Goal: Transaction & Acquisition: Book appointment/travel/reservation

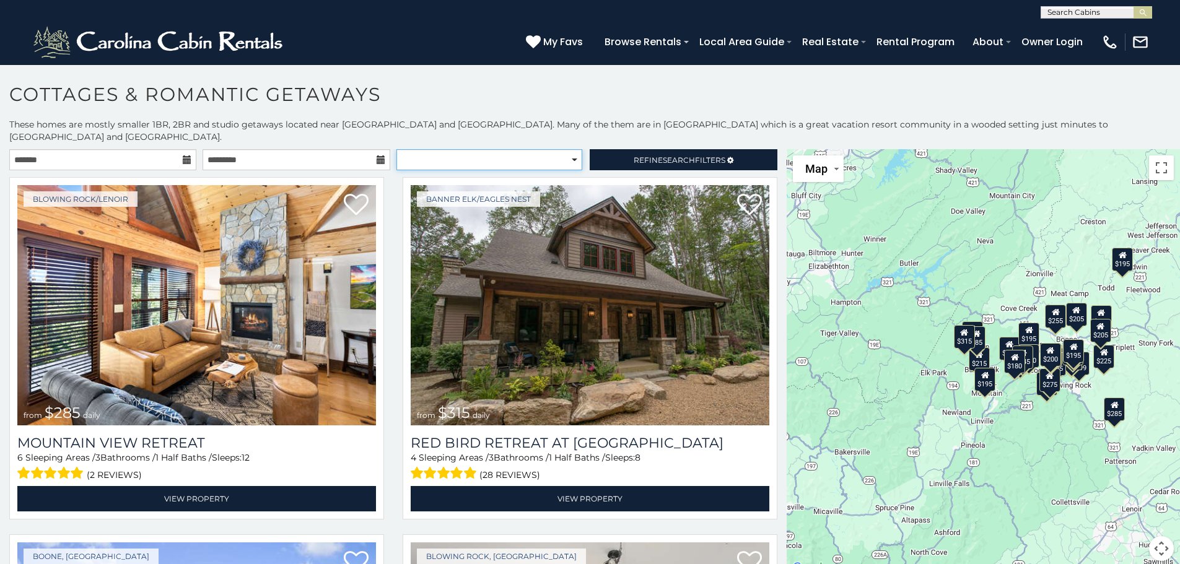
click at [539, 149] on select "**********" at bounding box center [489, 159] width 186 height 21
select select "**********"
click at [396, 149] on select "**********" at bounding box center [489, 159] width 186 height 21
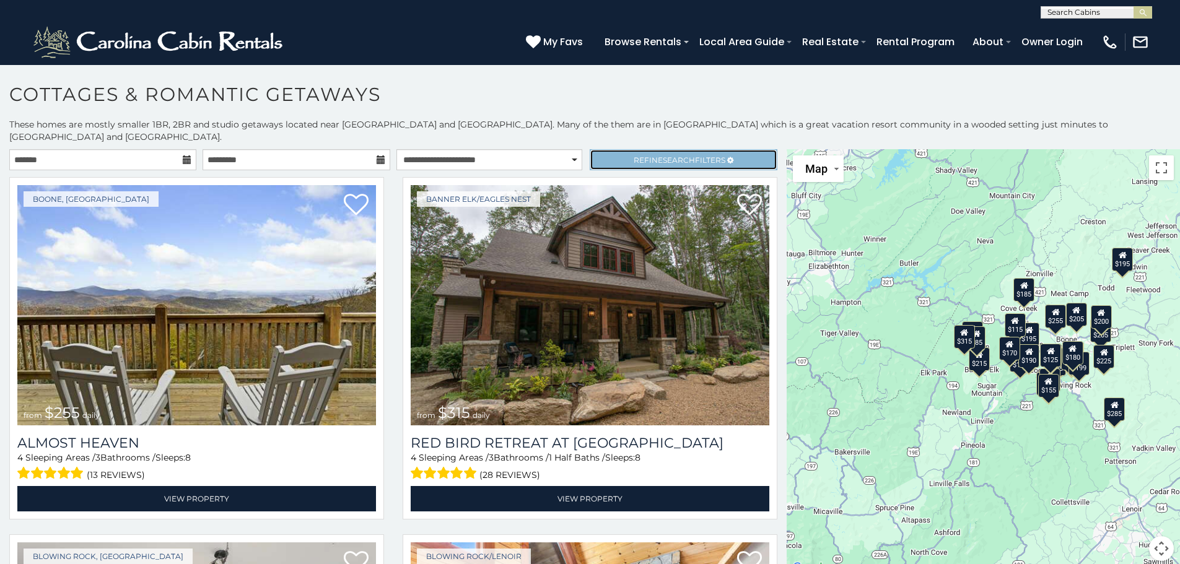
click at [663, 155] on span "Search" at bounding box center [679, 159] width 32 height 9
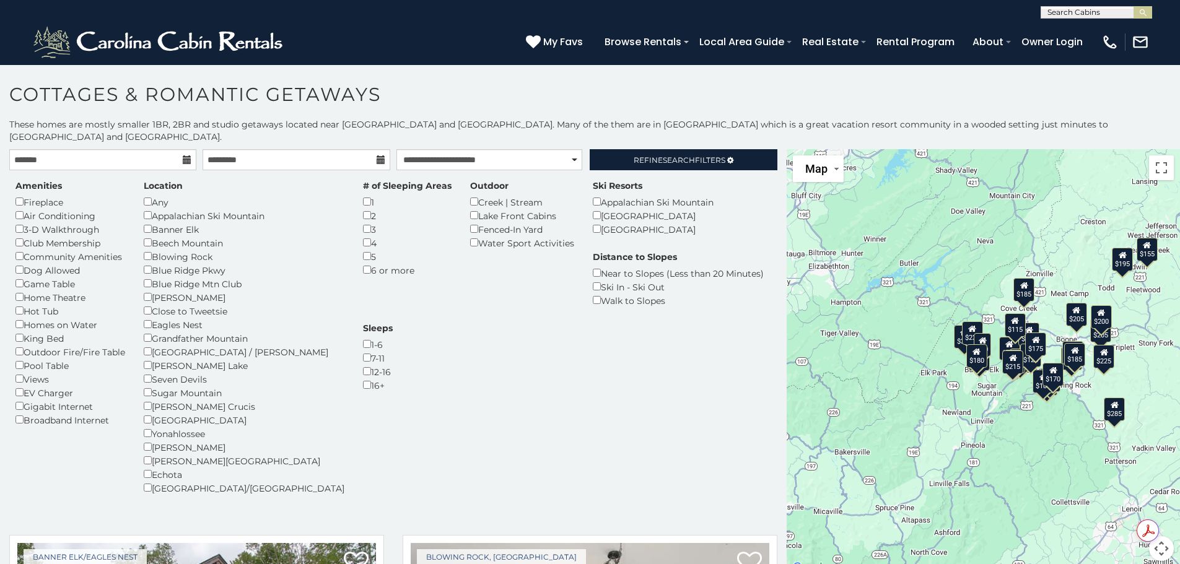
click at [19, 331] on div "King Bed" at bounding box center [70, 338] width 110 height 14
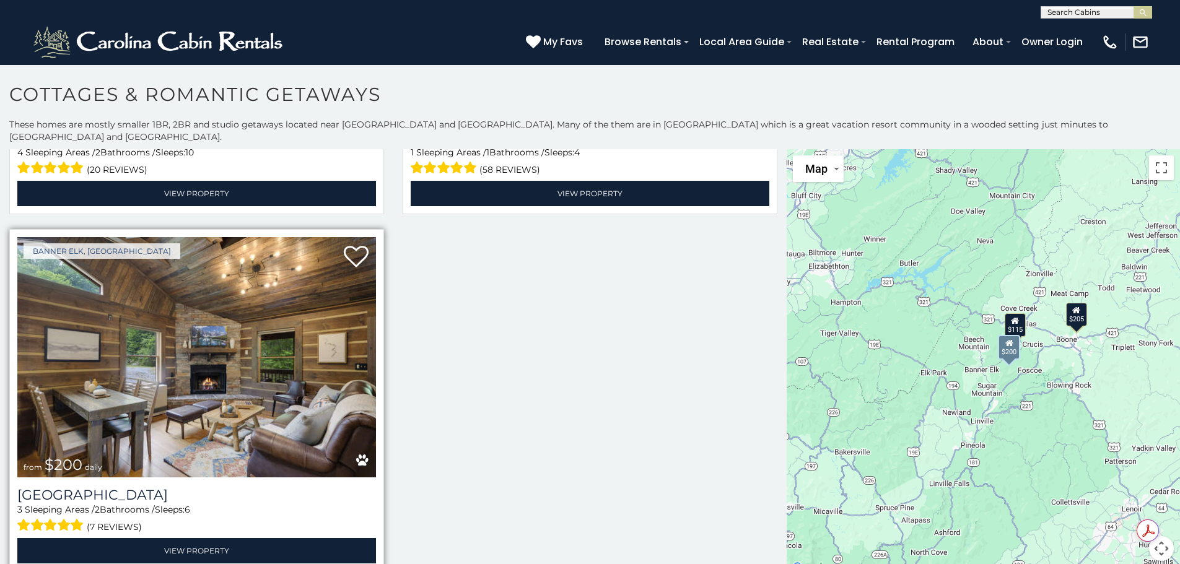
scroll to position [669, 0]
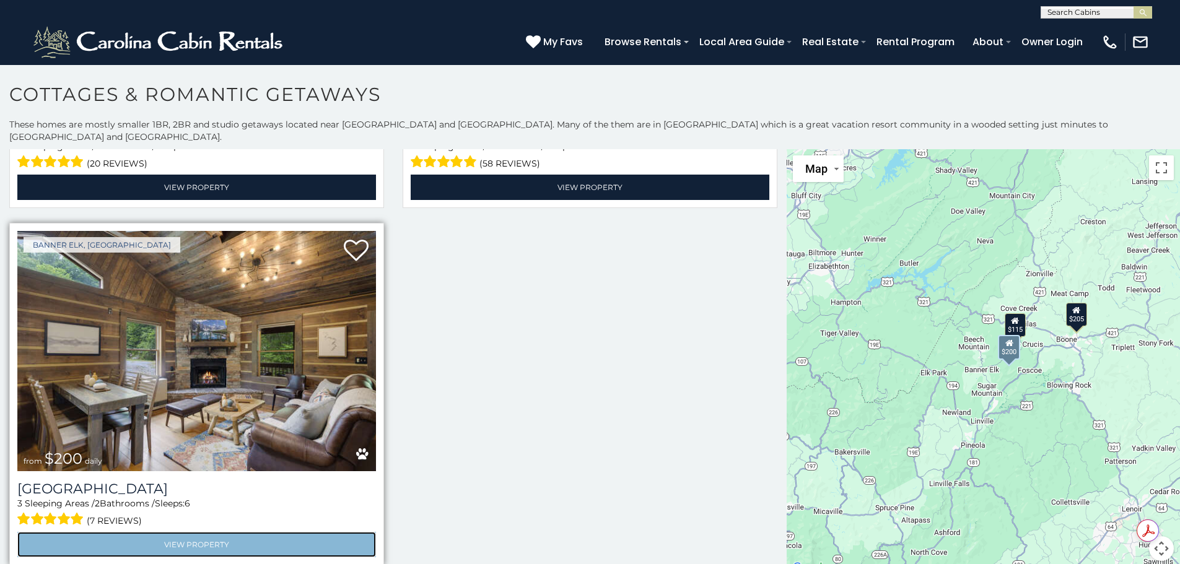
click at [188, 532] on link "View Property" at bounding box center [196, 544] width 359 height 25
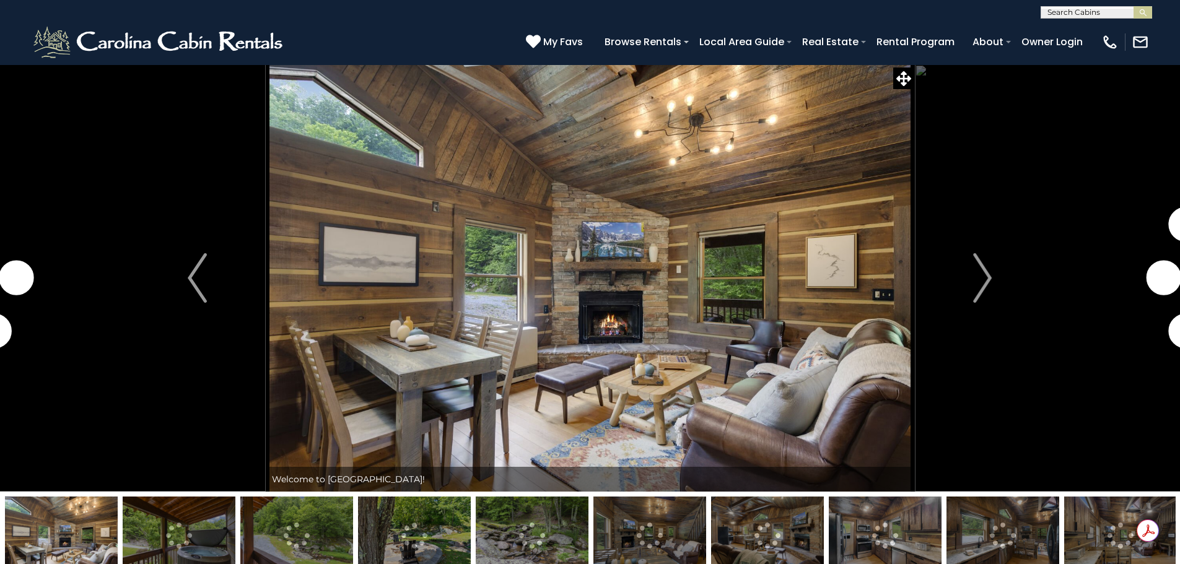
click at [982, 270] on img "Next" at bounding box center [982, 278] width 19 height 50
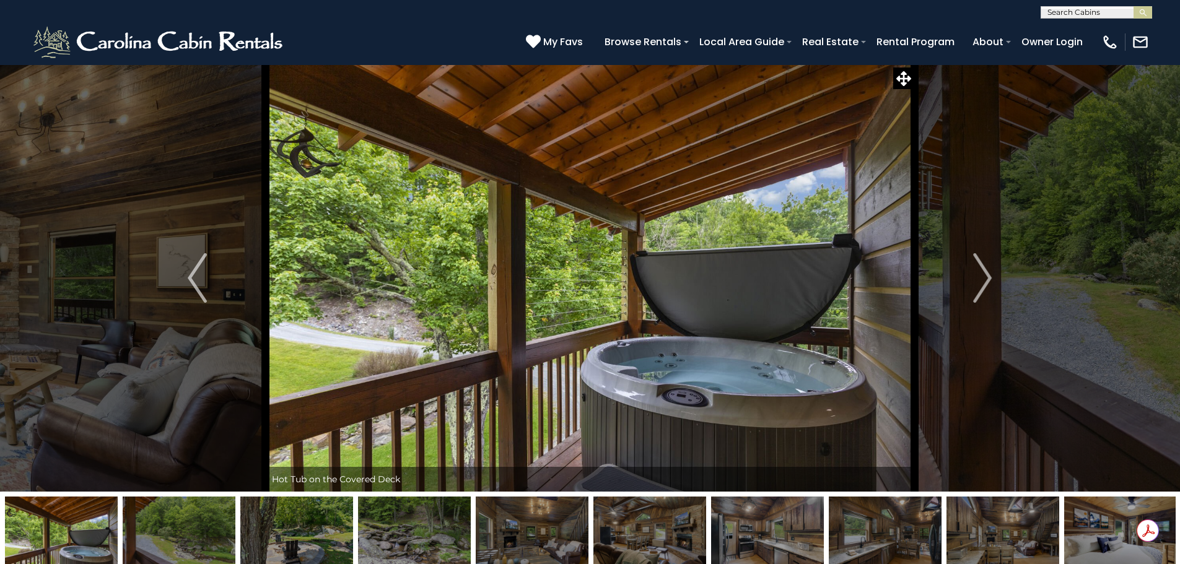
click at [982, 270] on img "Next" at bounding box center [982, 278] width 19 height 50
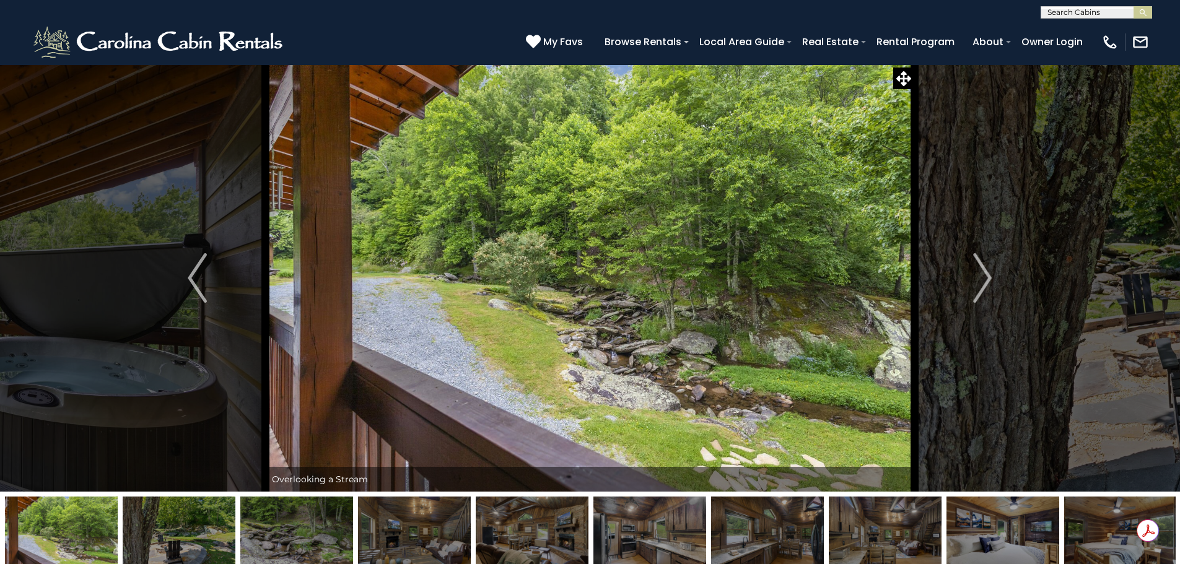
click at [982, 270] on img "Next" at bounding box center [982, 278] width 19 height 50
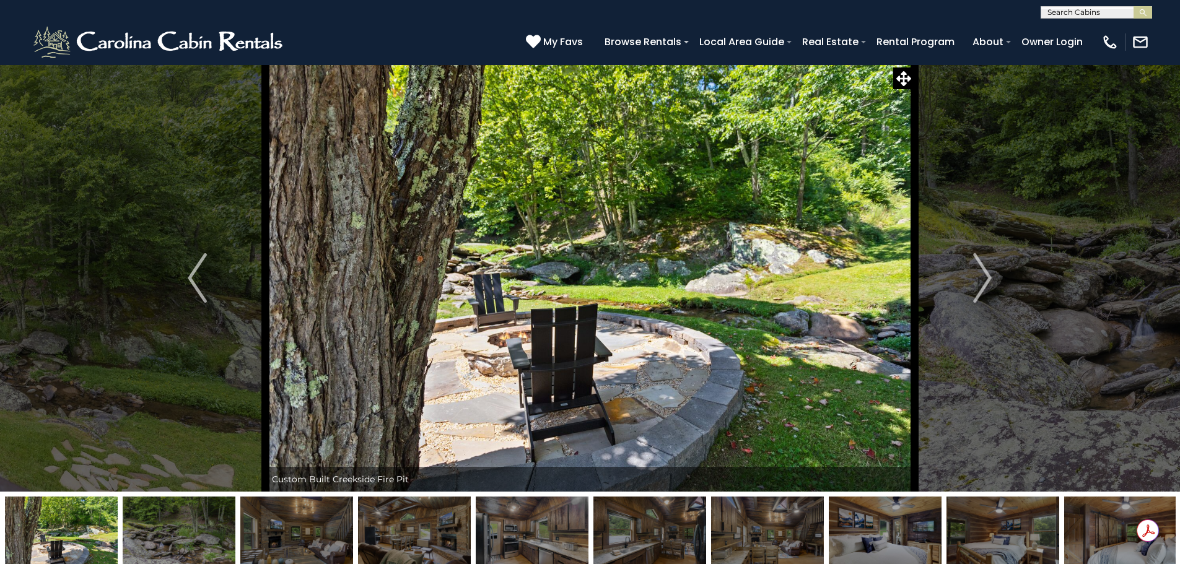
click at [982, 270] on img "Next" at bounding box center [982, 278] width 19 height 50
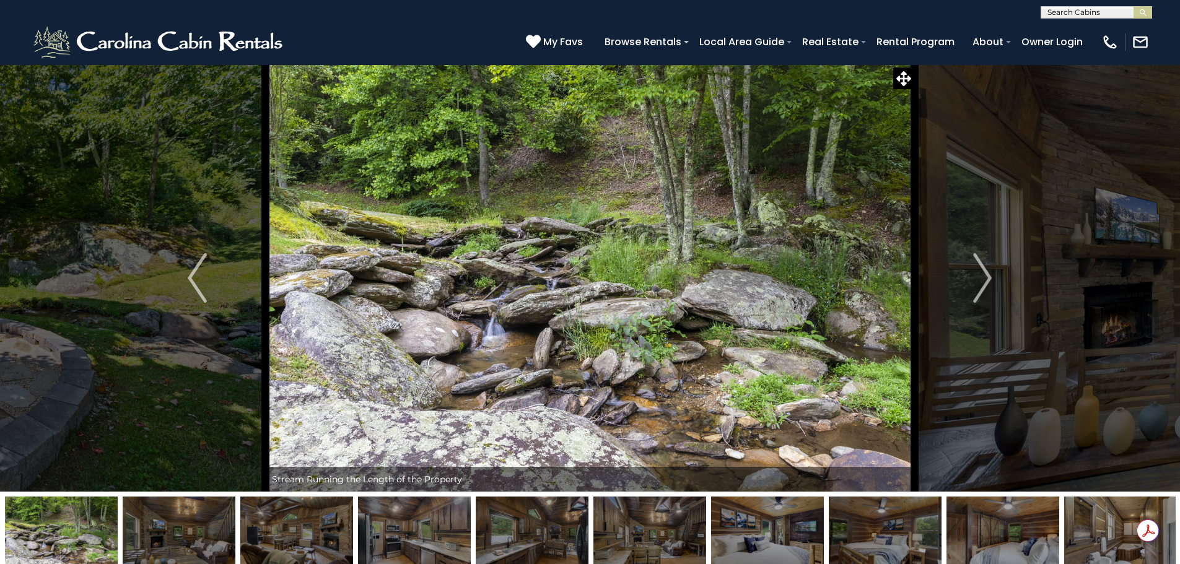
click at [982, 270] on img "Next" at bounding box center [982, 278] width 19 height 50
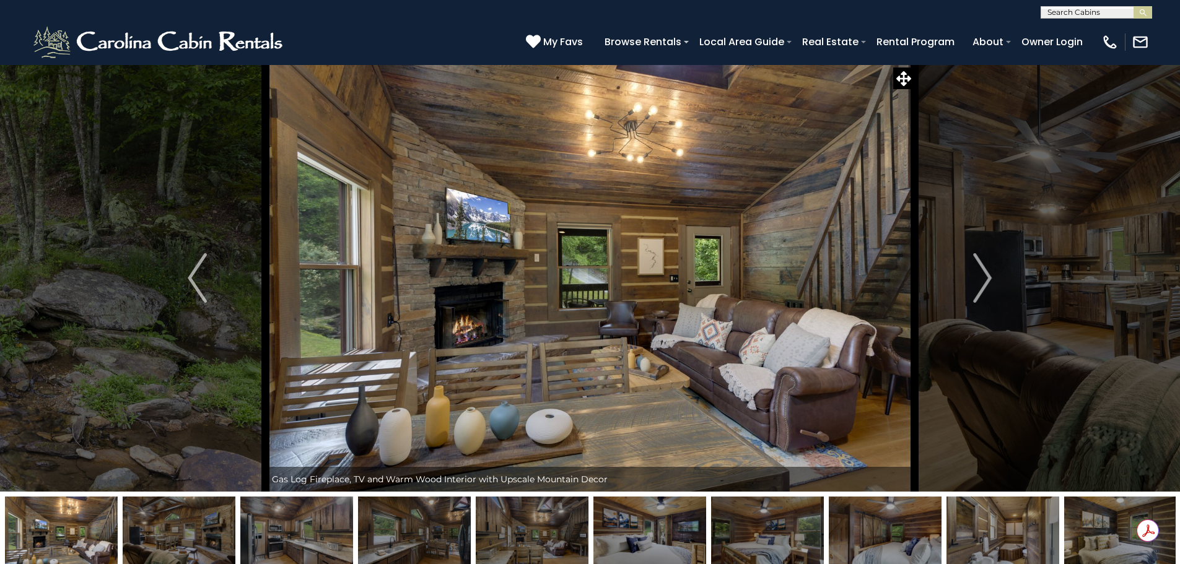
click at [982, 270] on img "Next" at bounding box center [982, 278] width 19 height 50
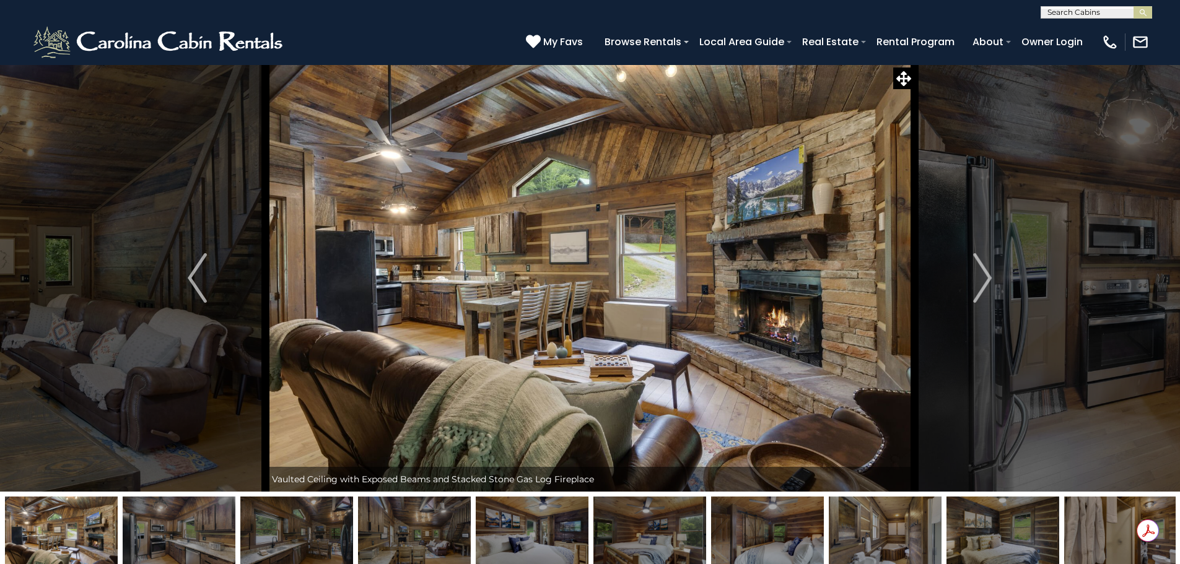
click at [982, 270] on img "Next" at bounding box center [982, 278] width 19 height 50
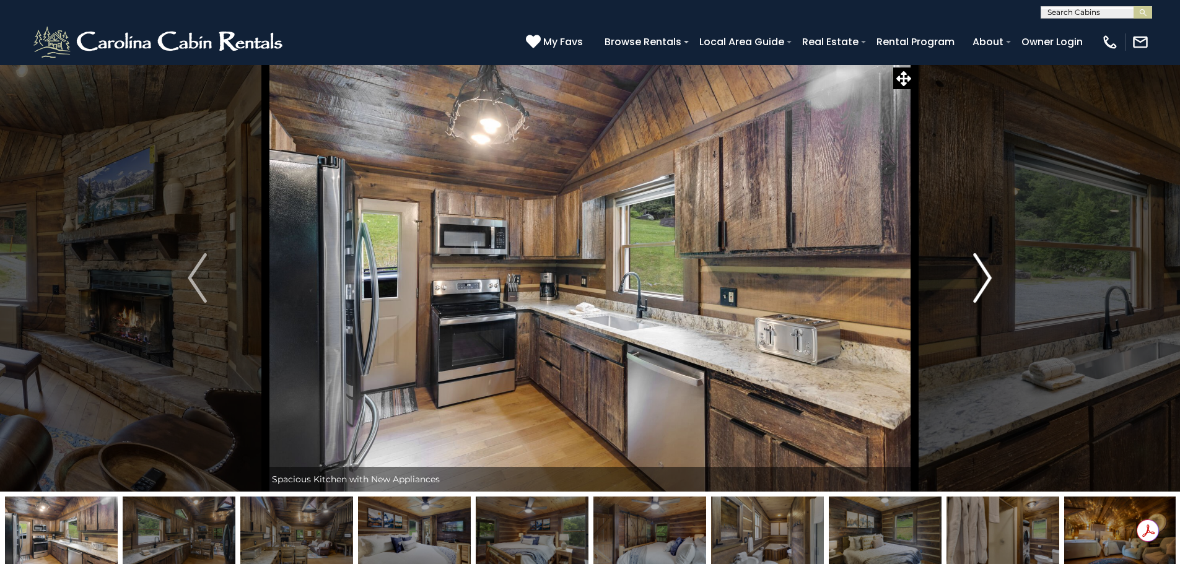
click at [982, 270] on img "Next" at bounding box center [982, 278] width 19 height 50
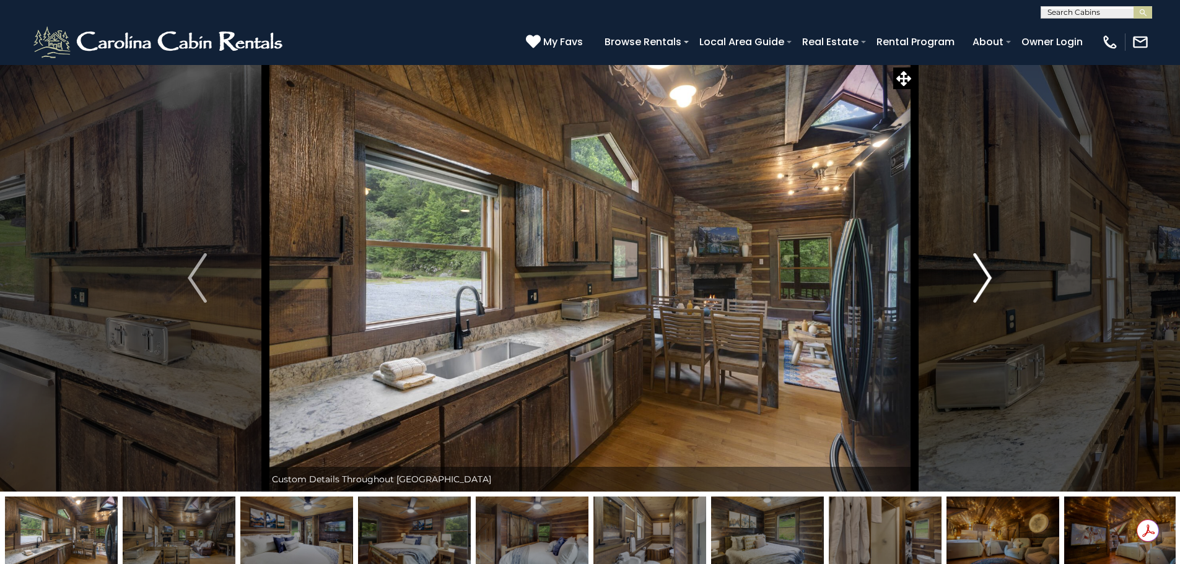
click at [982, 270] on img "Next" at bounding box center [982, 278] width 19 height 50
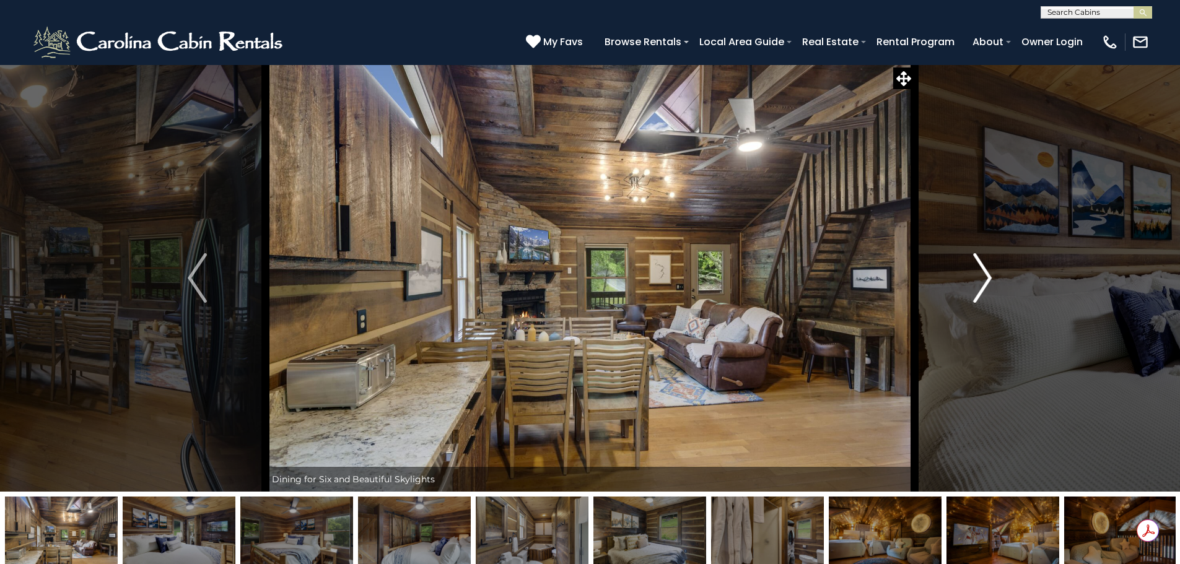
click at [982, 270] on img "Next" at bounding box center [982, 278] width 19 height 50
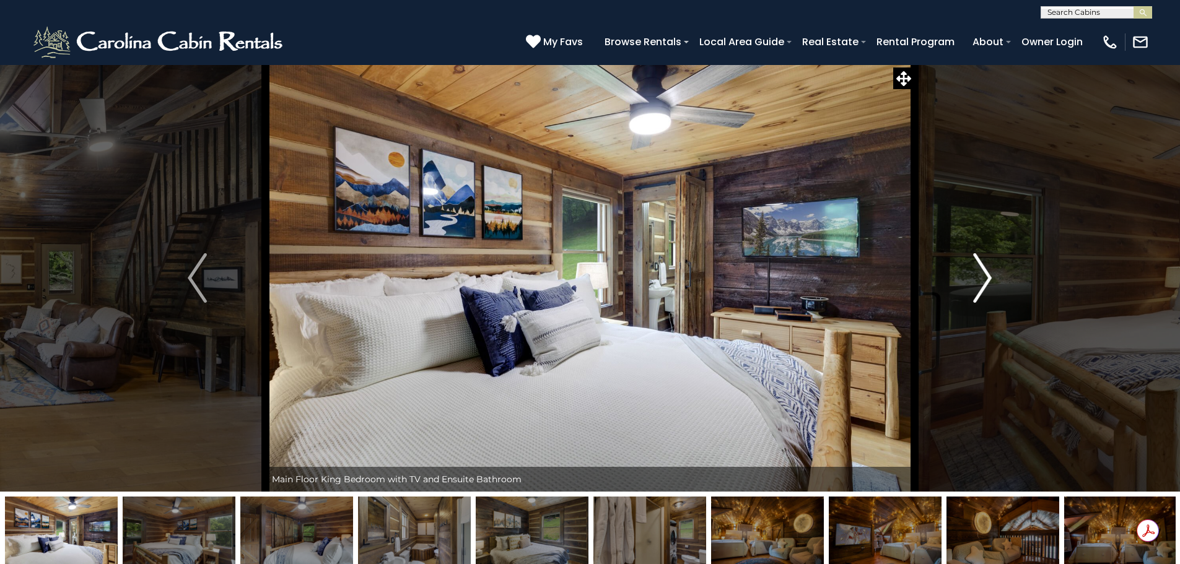
click at [982, 270] on img "Next" at bounding box center [982, 278] width 19 height 50
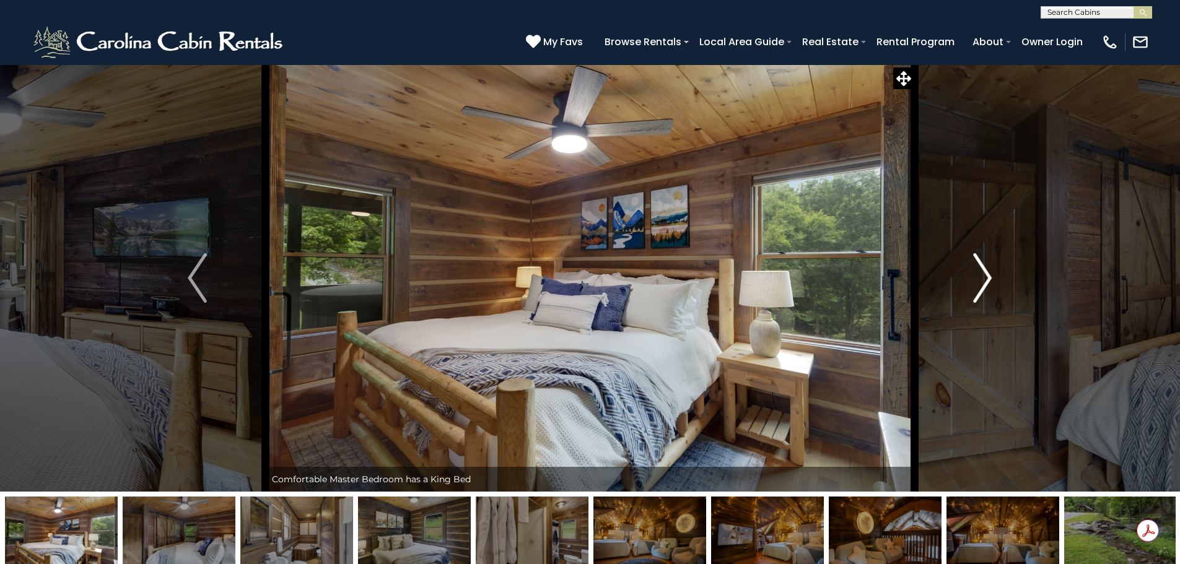
click at [982, 270] on img "Next" at bounding box center [982, 278] width 19 height 50
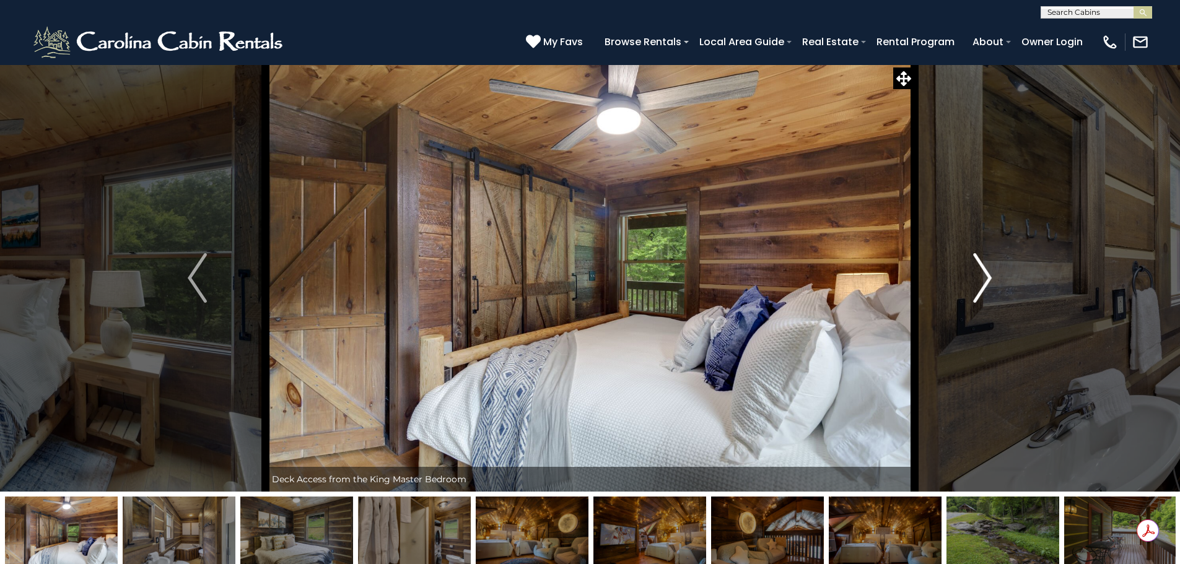
click at [982, 270] on img "Next" at bounding box center [982, 278] width 19 height 50
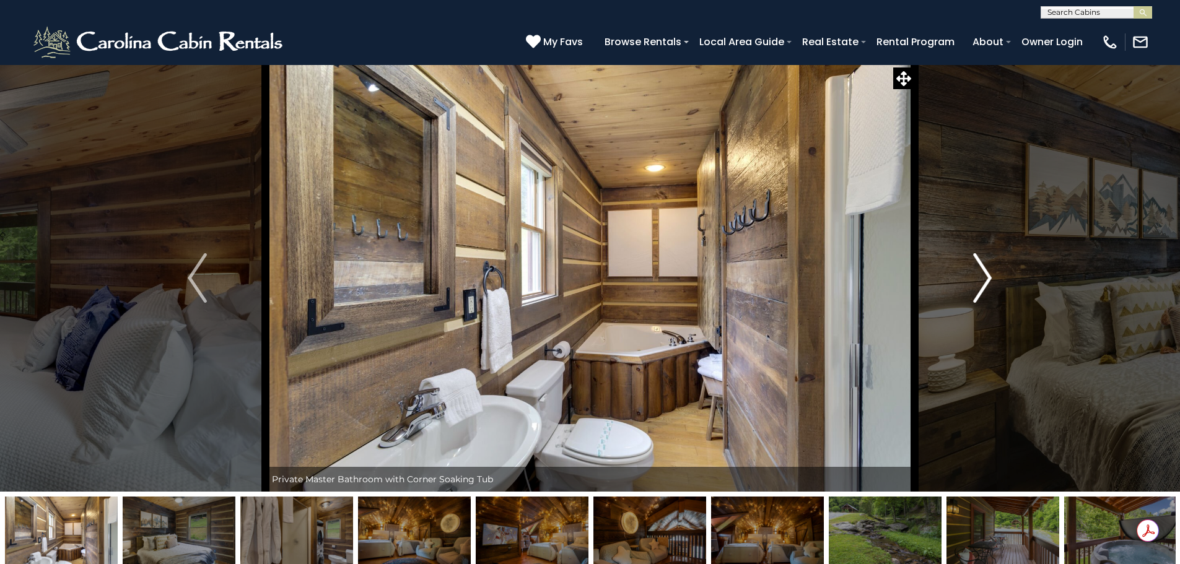
click at [982, 270] on img "Next" at bounding box center [982, 278] width 19 height 50
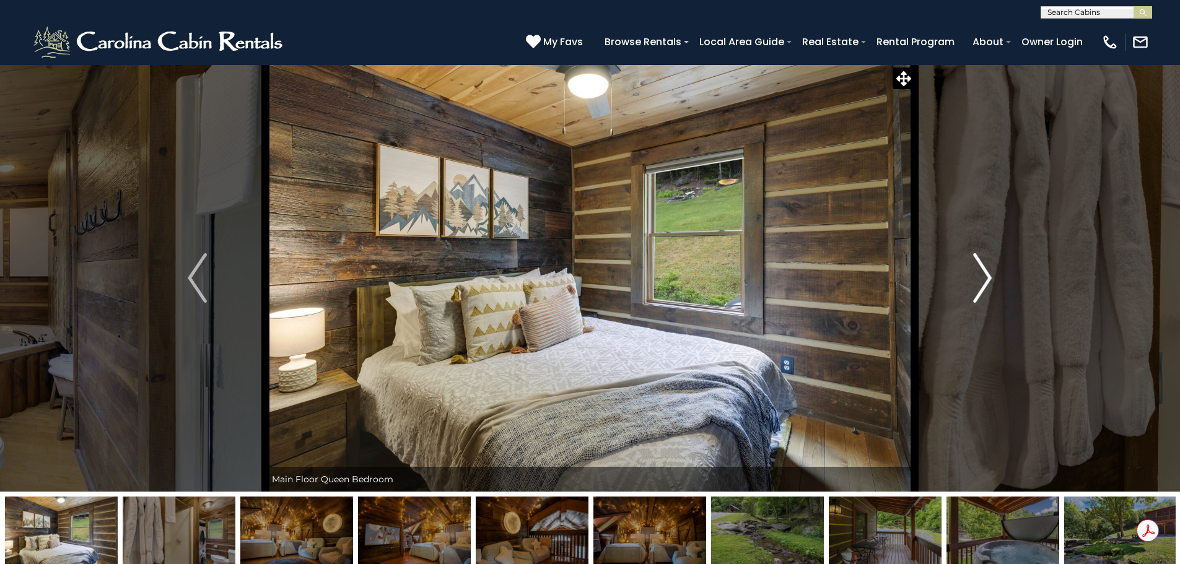
click at [982, 270] on img "Next" at bounding box center [982, 278] width 19 height 50
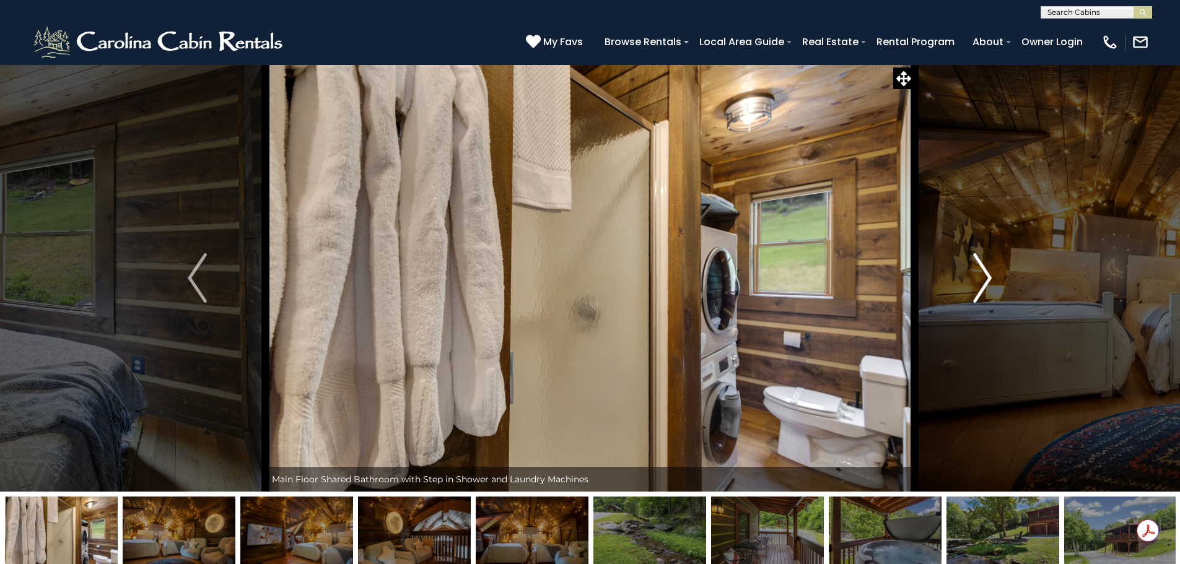
click at [982, 270] on img "Next" at bounding box center [982, 278] width 19 height 50
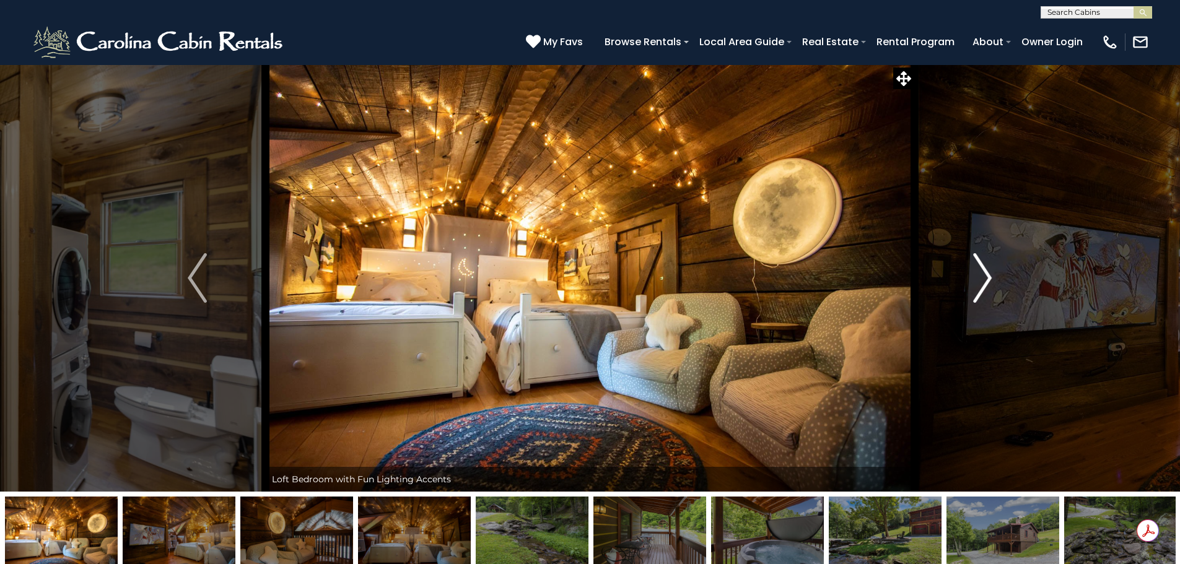
click at [982, 270] on img "Next" at bounding box center [982, 278] width 19 height 50
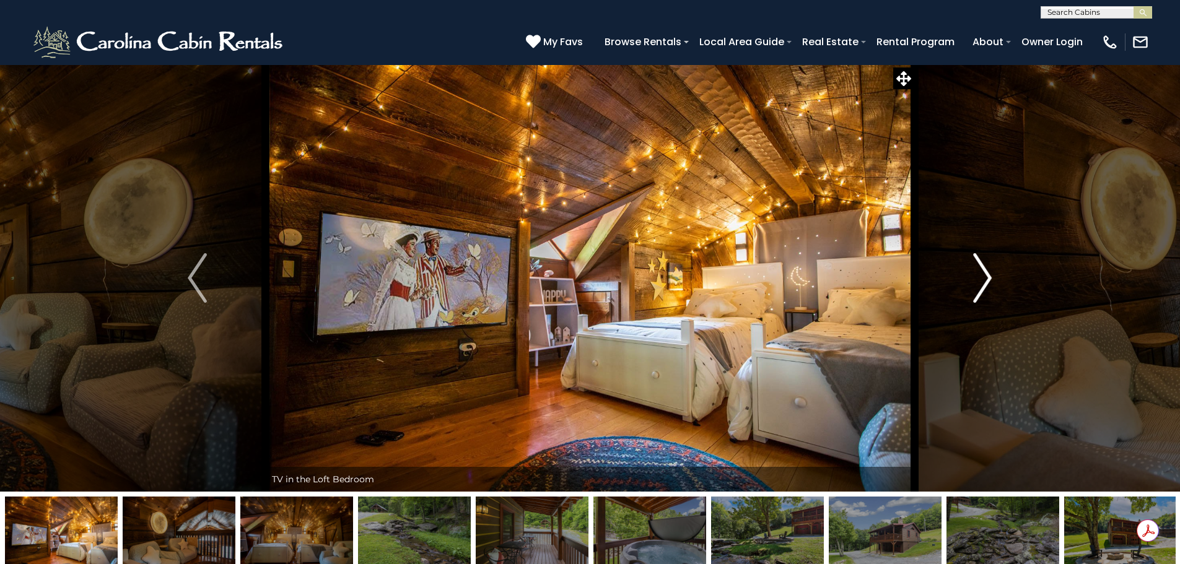
click at [982, 270] on img "Next" at bounding box center [982, 278] width 19 height 50
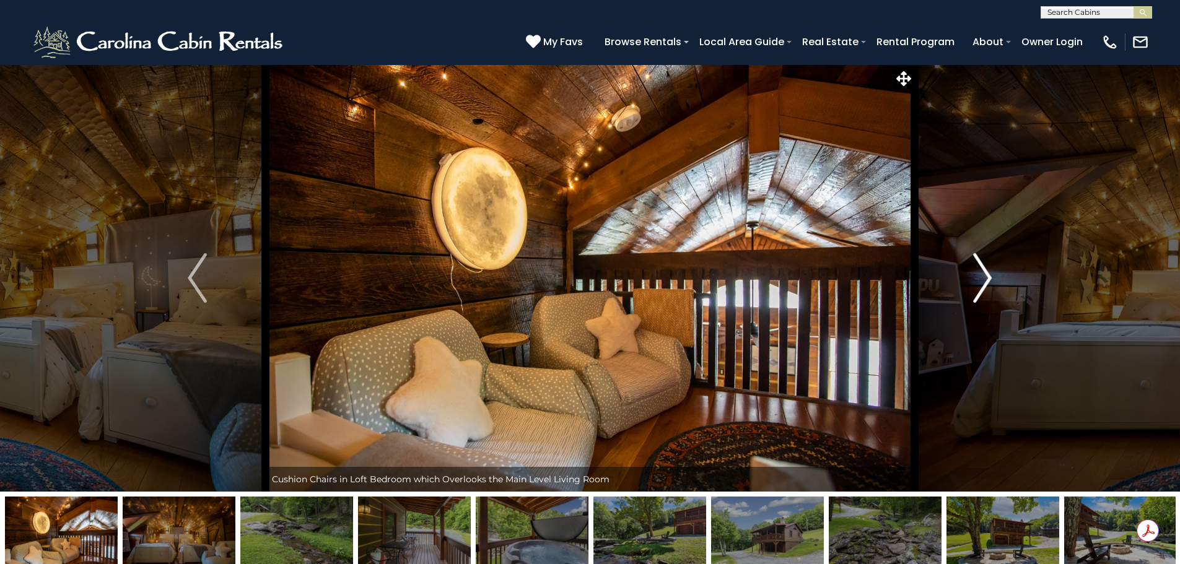
click at [982, 270] on img "Next" at bounding box center [982, 278] width 19 height 50
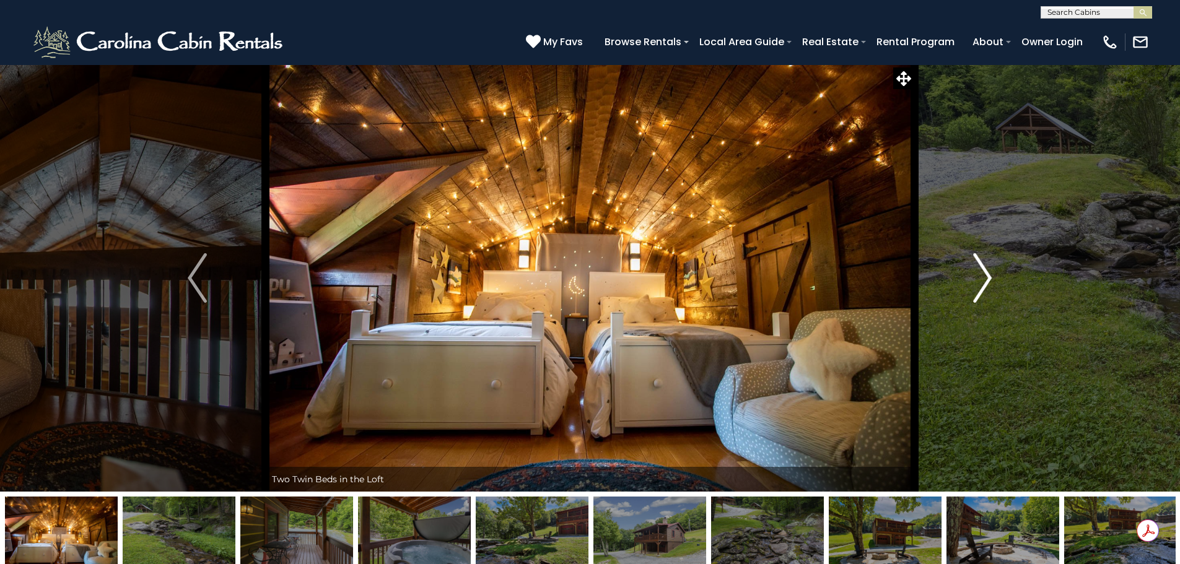
click at [982, 270] on img "Next" at bounding box center [982, 278] width 19 height 50
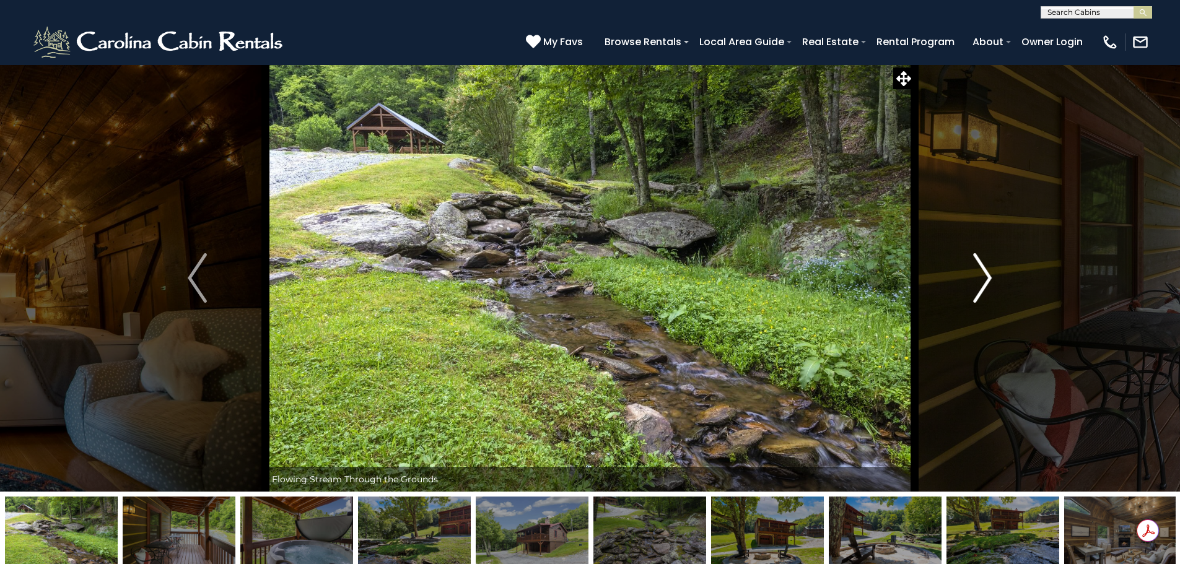
click at [982, 270] on img "Next" at bounding box center [982, 278] width 19 height 50
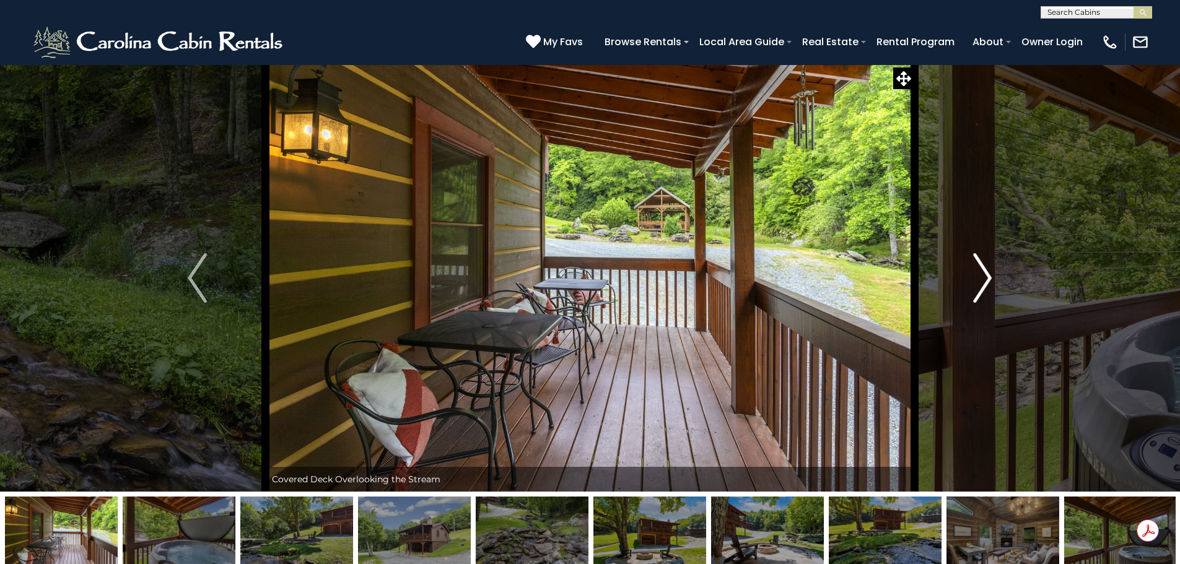
click at [982, 270] on img "Next" at bounding box center [982, 278] width 19 height 50
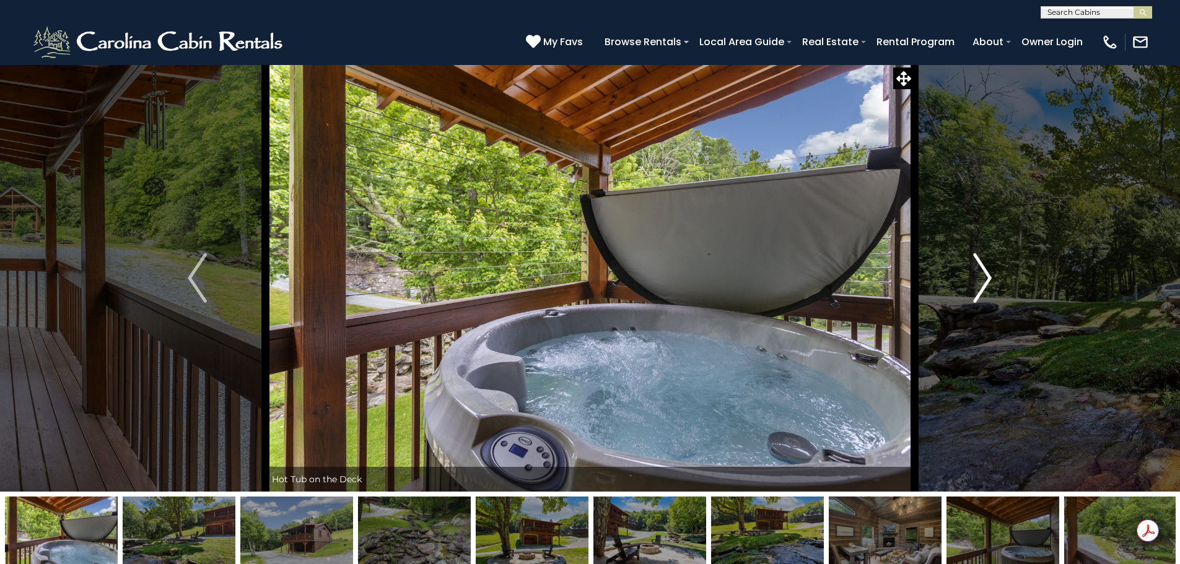
click at [982, 270] on img "Next" at bounding box center [982, 278] width 19 height 50
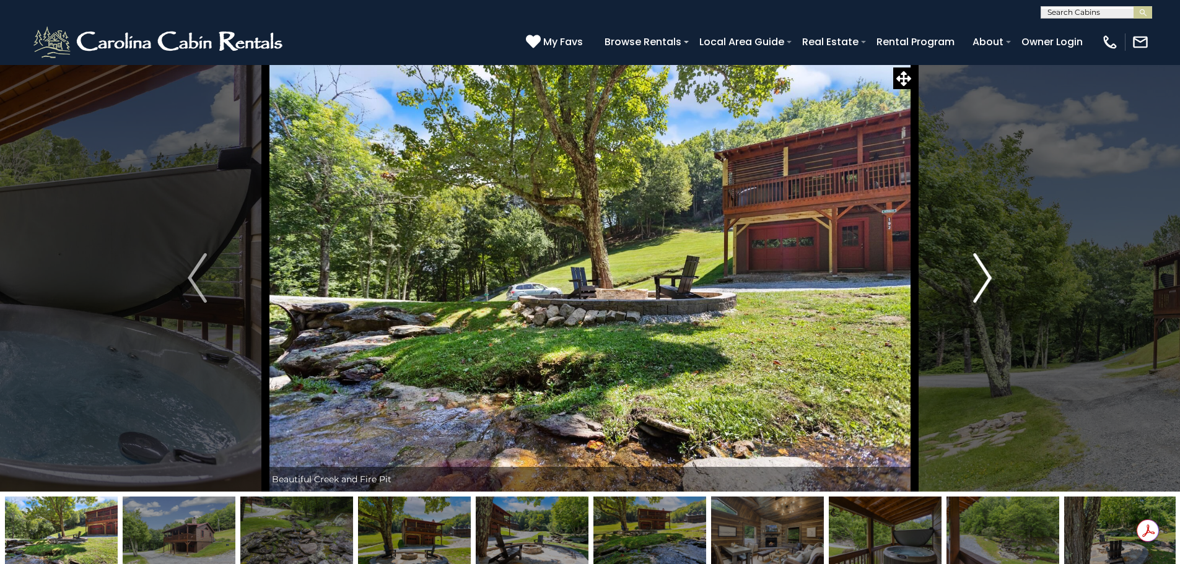
click at [982, 270] on img "Next" at bounding box center [982, 278] width 19 height 50
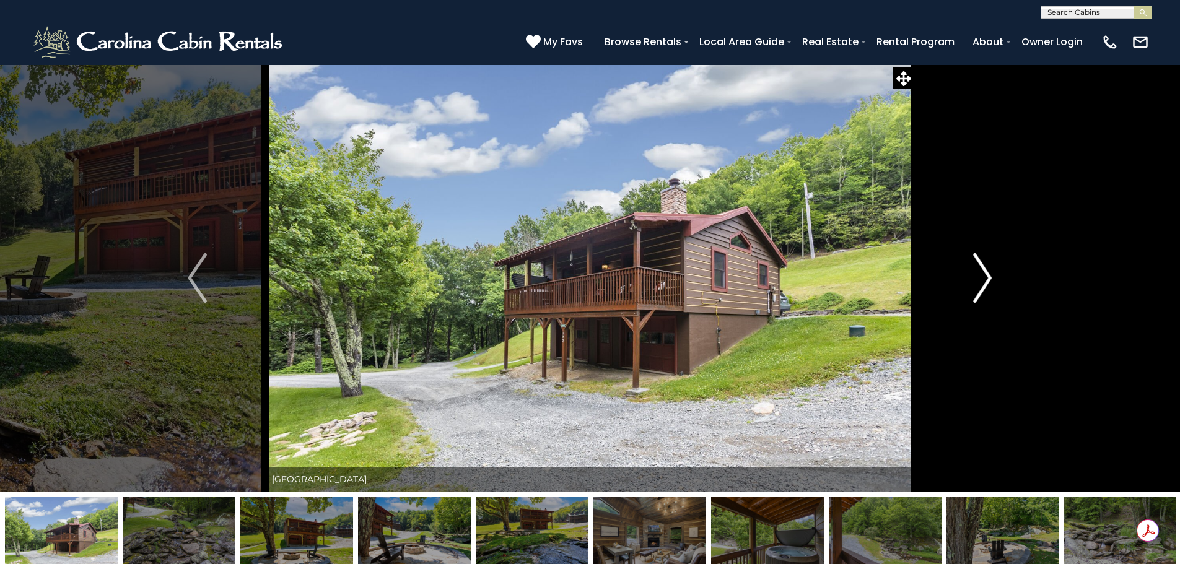
click at [982, 270] on img "Next" at bounding box center [982, 278] width 19 height 50
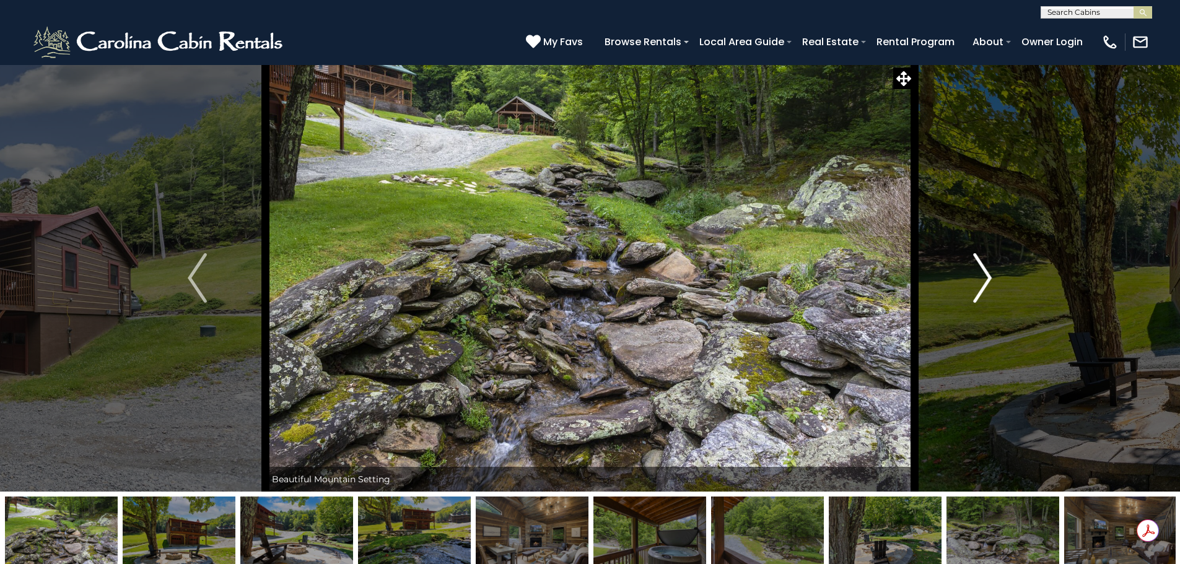
click at [982, 270] on img "Next" at bounding box center [982, 278] width 19 height 50
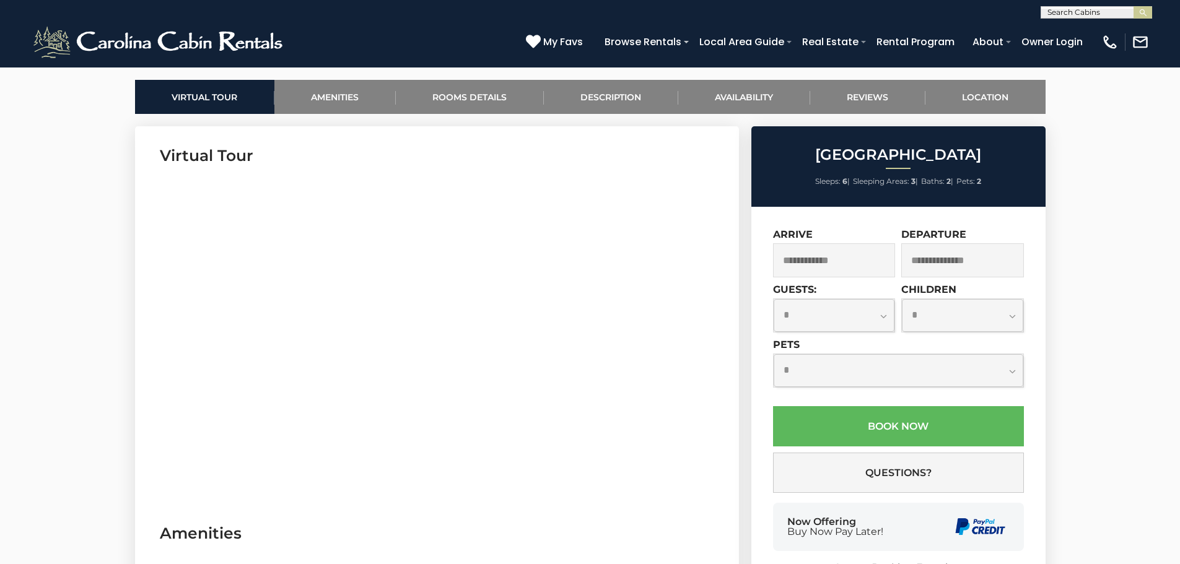
scroll to position [584, 0]
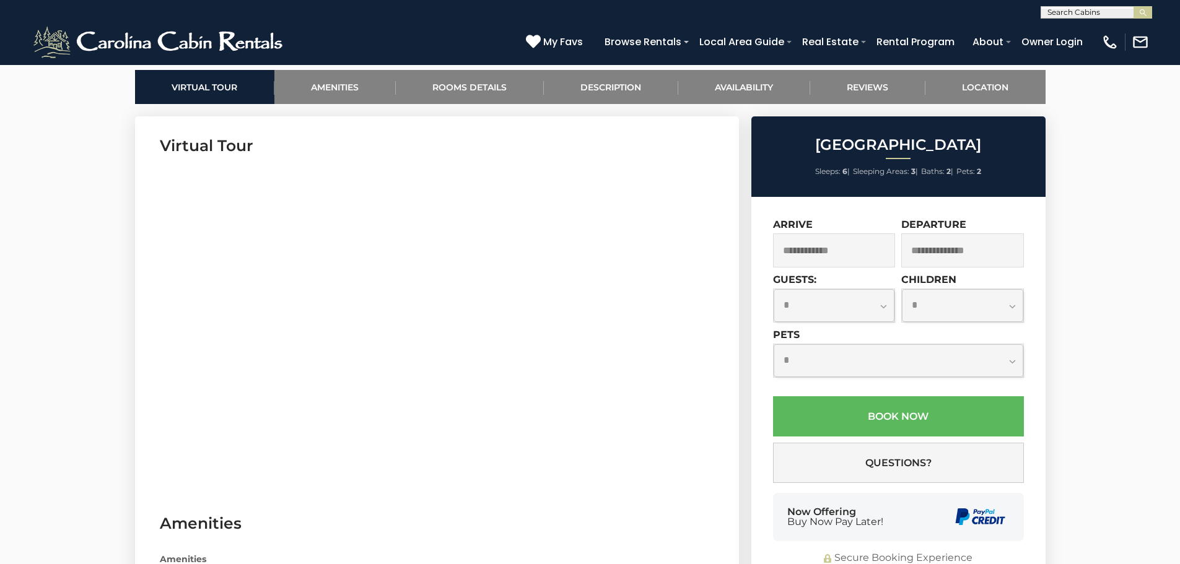
click at [848, 246] on input "text" at bounding box center [834, 250] width 123 height 34
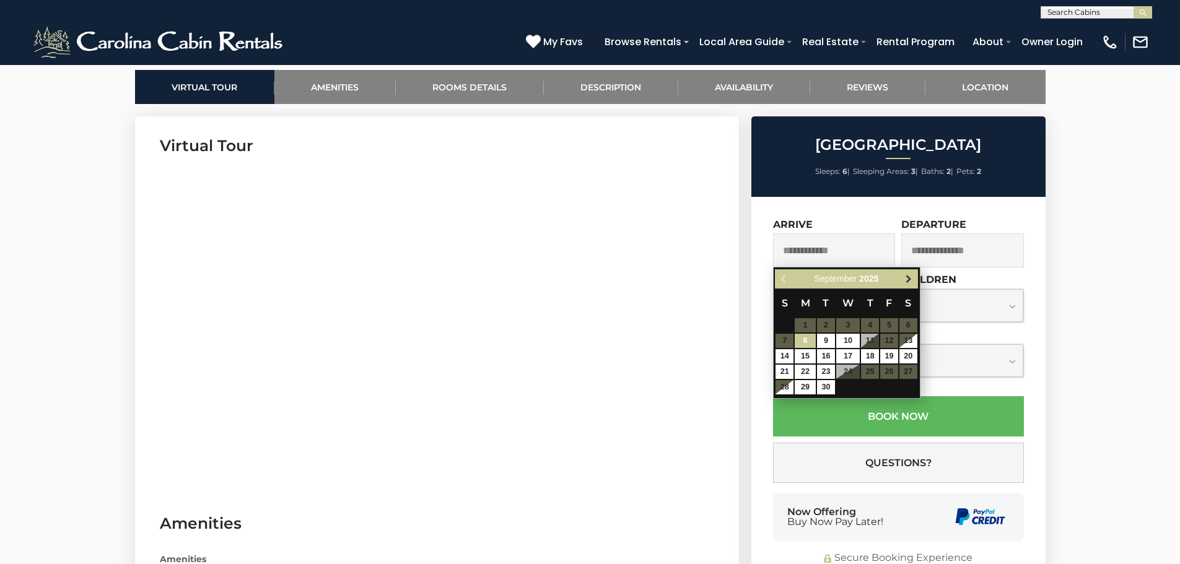
click at [905, 277] on span "Next" at bounding box center [909, 279] width 10 height 10
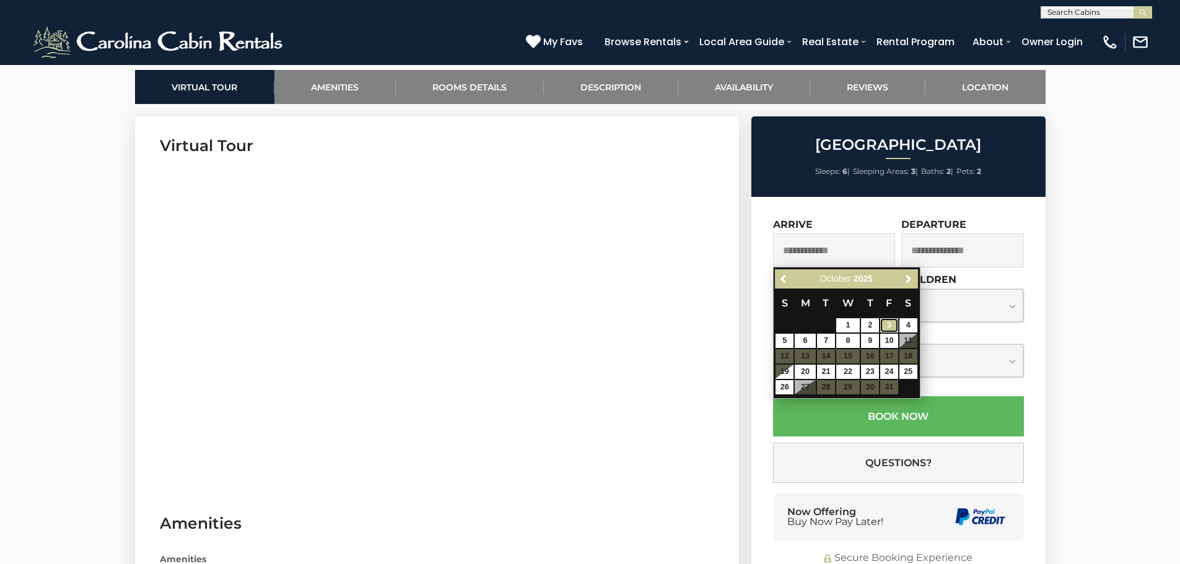
click at [889, 324] on link "3" at bounding box center [889, 325] width 18 height 14
type input "**********"
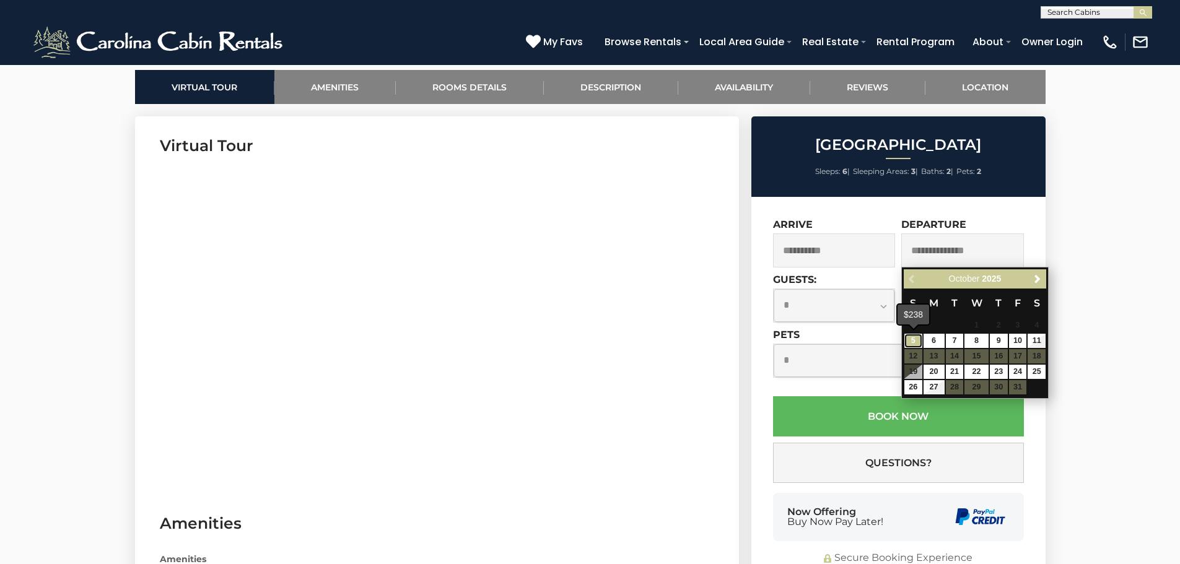
click at [919, 336] on link "5" at bounding box center [913, 341] width 18 height 14
type input "**********"
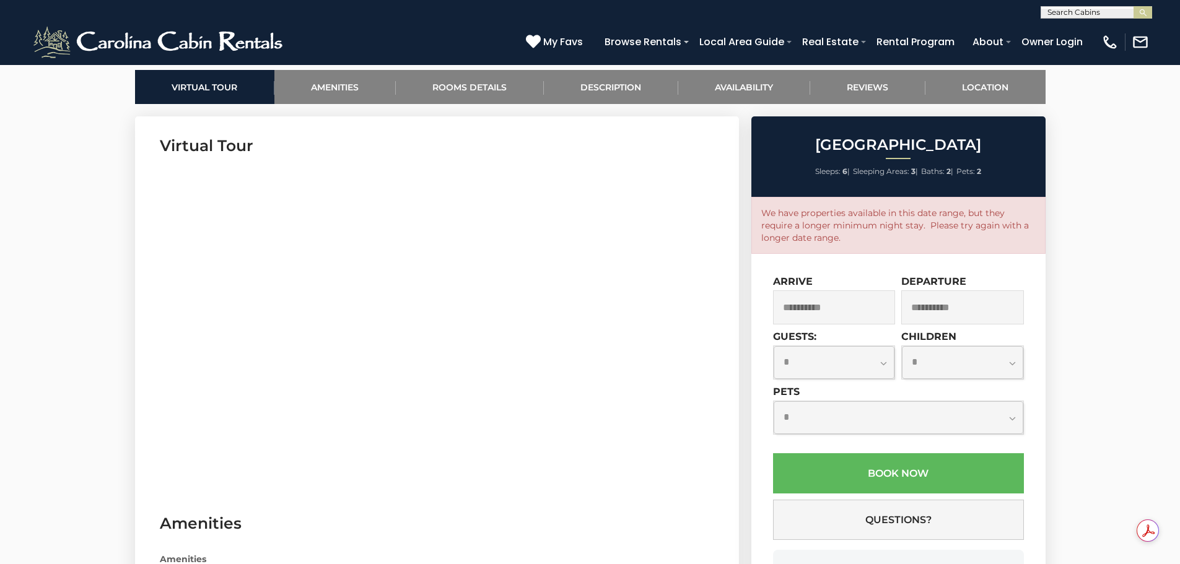
click at [885, 363] on select "**********" at bounding box center [834, 362] width 121 height 33
click at [460, 73] on link "Rooms Details" at bounding box center [470, 87] width 148 height 34
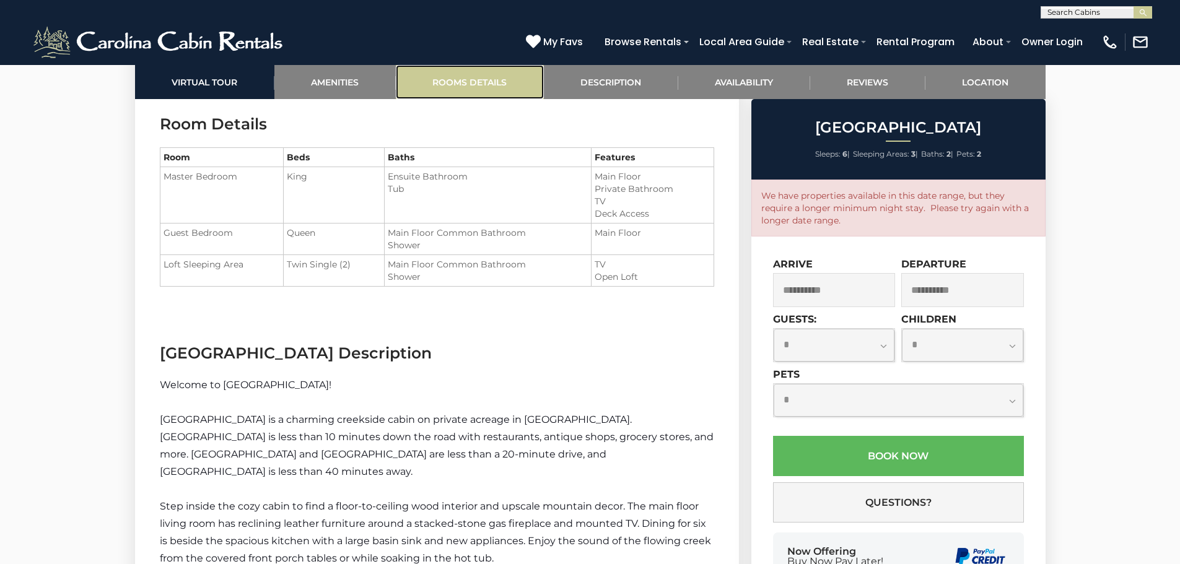
scroll to position [1375, 0]
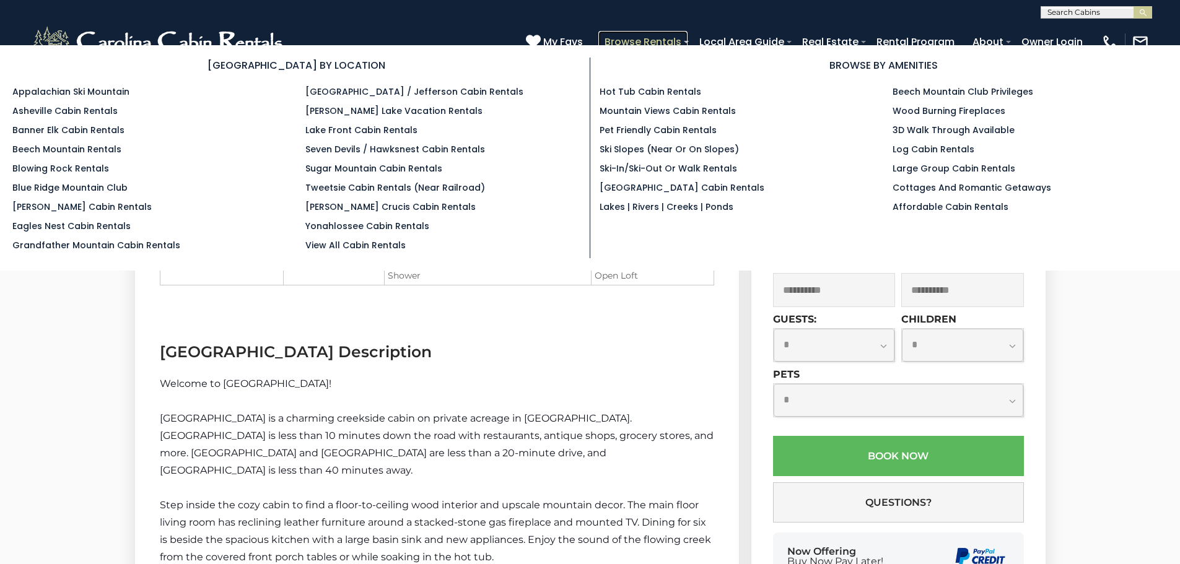
click at [649, 38] on link "Browse Rentals" at bounding box center [642, 42] width 89 height 22
